Goal: Task Accomplishment & Management: Use online tool/utility

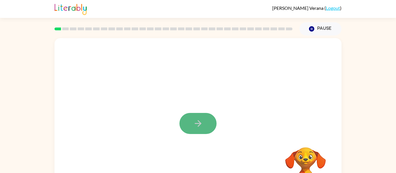
click at [208, 123] on button "button" at bounding box center [197, 123] width 37 height 21
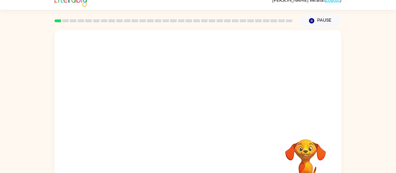
scroll to position [9, 0]
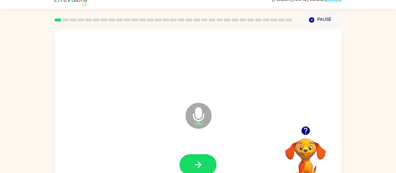
click at [309, 127] on icon "button" at bounding box center [305, 131] width 10 height 10
click at [204, 157] on button "button" at bounding box center [197, 165] width 37 height 21
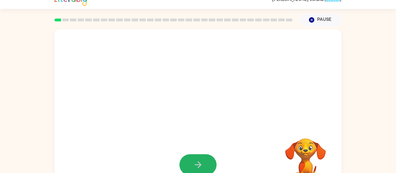
click at [210, 163] on button "button" at bounding box center [197, 165] width 37 height 21
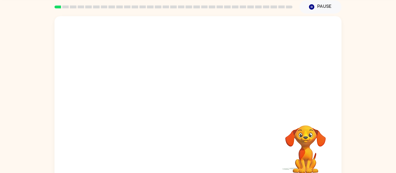
scroll to position [21, 0]
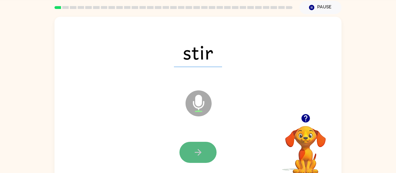
drag, startPoint x: 205, startPoint y: 148, endPoint x: 207, endPoint y: 150, distance: 3.1
click at [207, 150] on button "button" at bounding box center [197, 152] width 37 height 21
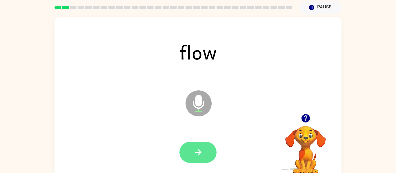
click at [193, 160] on button "button" at bounding box center [197, 152] width 37 height 21
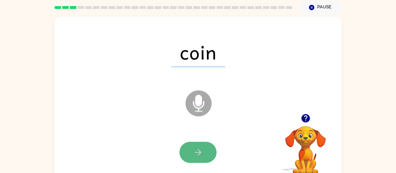
click at [202, 150] on button "button" at bounding box center [197, 152] width 37 height 21
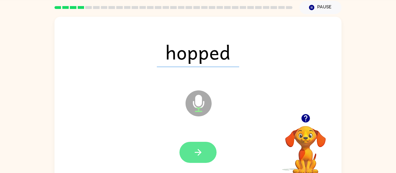
click at [206, 156] on button "button" at bounding box center [197, 152] width 37 height 21
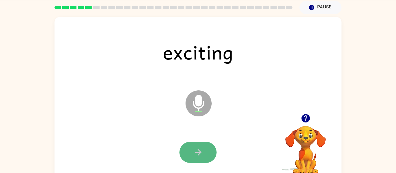
click at [198, 152] on icon "button" at bounding box center [198, 153] width 10 height 10
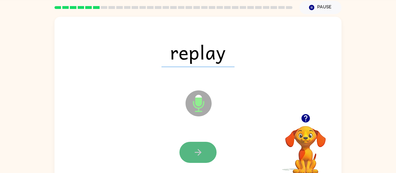
drag, startPoint x: 199, startPoint y: 153, endPoint x: 202, endPoint y: 153, distance: 2.9
click at [202, 153] on icon "button" at bounding box center [198, 153] width 10 height 10
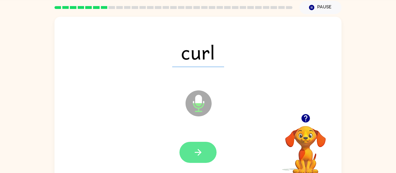
click at [203, 153] on button "button" at bounding box center [197, 152] width 37 height 21
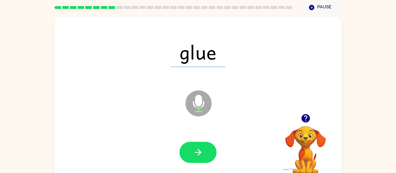
click at [213, 162] on div at bounding box center [197, 152] width 37 height 21
click at [198, 152] on icon "button" at bounding box center [197, 152] width 7 height 7
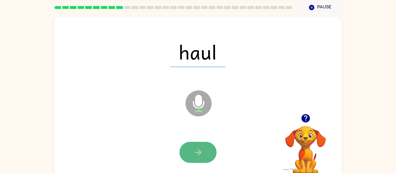
click at [198, 150] on icon "button" at bounding box center [197, 152] width 7 height 7
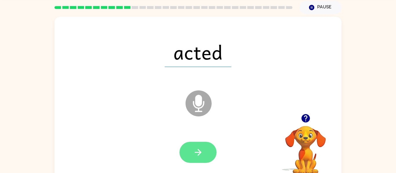
click at [204, 155] on button "button" at bounding box center [197, 152] width 37 height 21
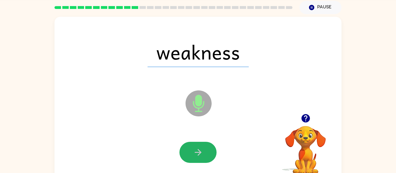
drag, startPoint x: 200, startPoint y: 143, endPoint x: 200, endPoint y: 137, distance: 6.7
click at [200, 143] on button "button" at bounding box center [197, 152] width 37 height 21
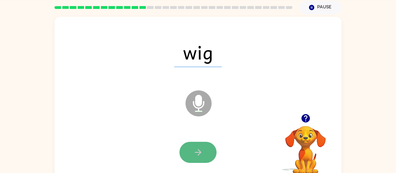
click at [192, 144] on button "button" at bounding box center [197, 152] width 37 height 21
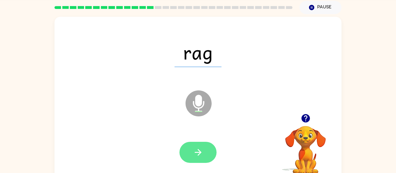
click at [197, 151] on button "button" at bounding box center [197, 152] width 37 height 21
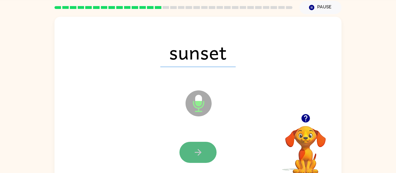
click at [200, 153] on icon "button" at bounding box center [198, 153] width 10 height 10
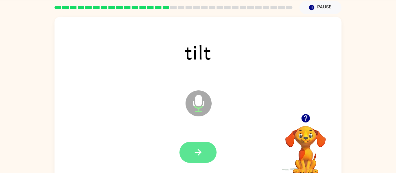
click at [196, 152] on icon "button" at bounding box center [198, 153] width 10 height 10
click at [204, 146] on button "button" at bounding box center [197, 152] width 37 height 21
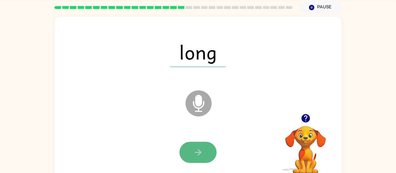
click at [206, 151] on button "button" at bounding box center [197, 152] width 37 height 21
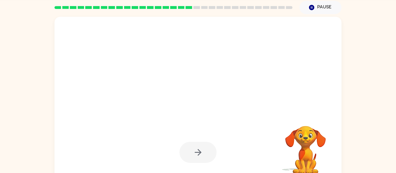
drag, startPoint x: 191, startPoint y: 104, endPoint x: 180, endPoint y: 108, distance: 11.5
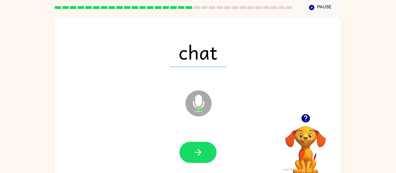
click at [192, 147] on button "button" at bounding box center [197, 152] width 37 height 21
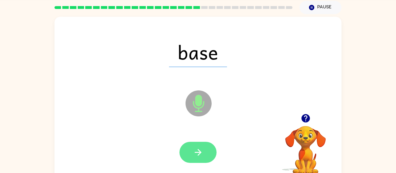
click at [188, 150] on button "button" at bounding box center [197, 152] width 37 height 21
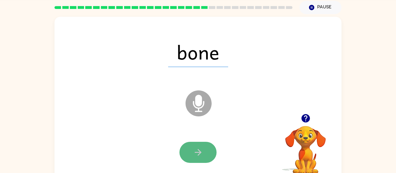
click at [185, 144] on button "button" at bounding box center [197, 152] width 37 height 21
click at [199, 142] on button "button" at bounding box center [197, 152] width 37 height 21
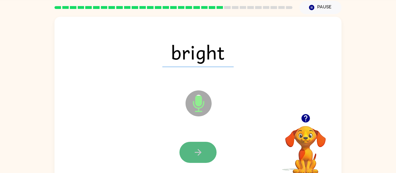
click at [208, 154] on button "button" at bounding box center [197, 152] width 37 height 21
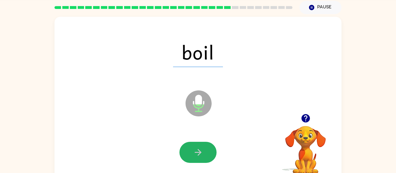
drag, startPoint x: 199, startPoint y: 153, endPoint x: 184, endPoint y: 122, distance: 35.2
click at [198, 151] on icon "button" at bounding box center [197, 152] width 7 height 7
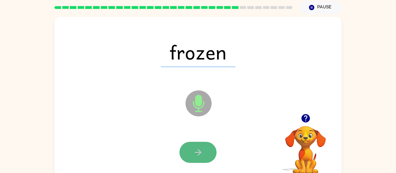
click at [190, 155] on button "button" at bounding box center [197, 152] width 37 height 21
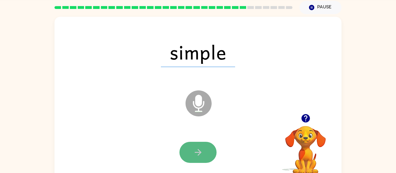
click at [191, 152] on button "button" at bounding box center [197, 152] width 37 height 21
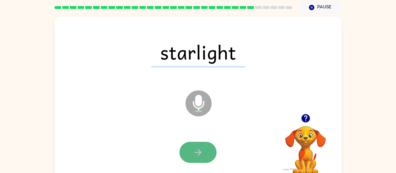
click at [198, 156] on icon "button" at bounding box center [198, 153] width 10 height 10
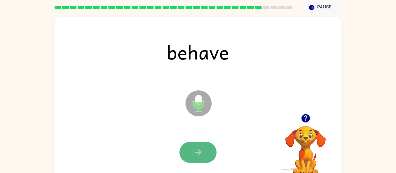
click at [183, 154] on button "button" at bounding box center [197, 152] width 37 height 21
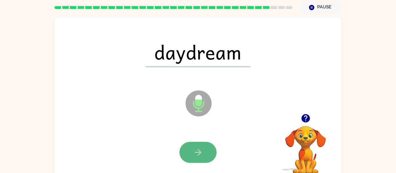
click at [197, 150] on icon "button" at bounding box center [198, 153] width 10 height 10
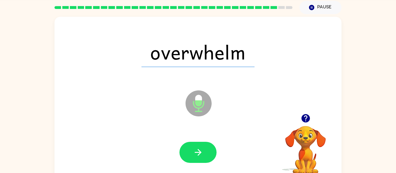
click at [197, 146] on button "button" at bounding box center [197, 152] width 37 height 21
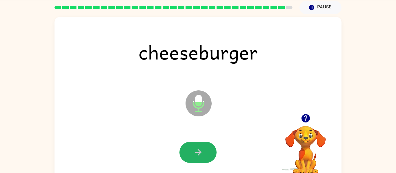
click at [202, 157] on icon "button" at bounding box center [198, 153] width 10 height 10
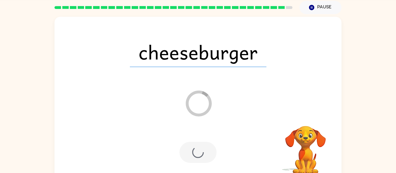
scroll to position [16, 0]
